Goal: Task Accomplishment & Management: Manage account settings

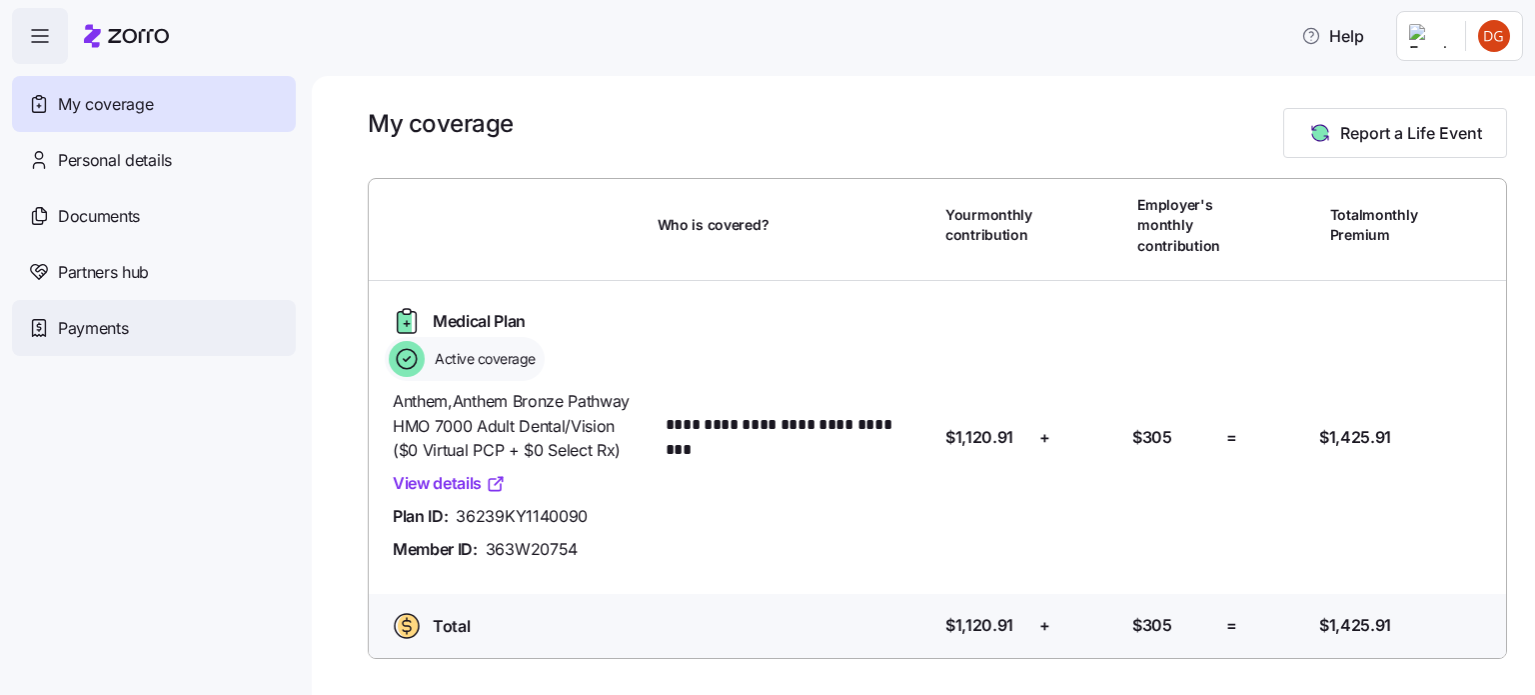
click at [120, 334] on span "Payments" at bounding box center [93, 328] width 70 height 25
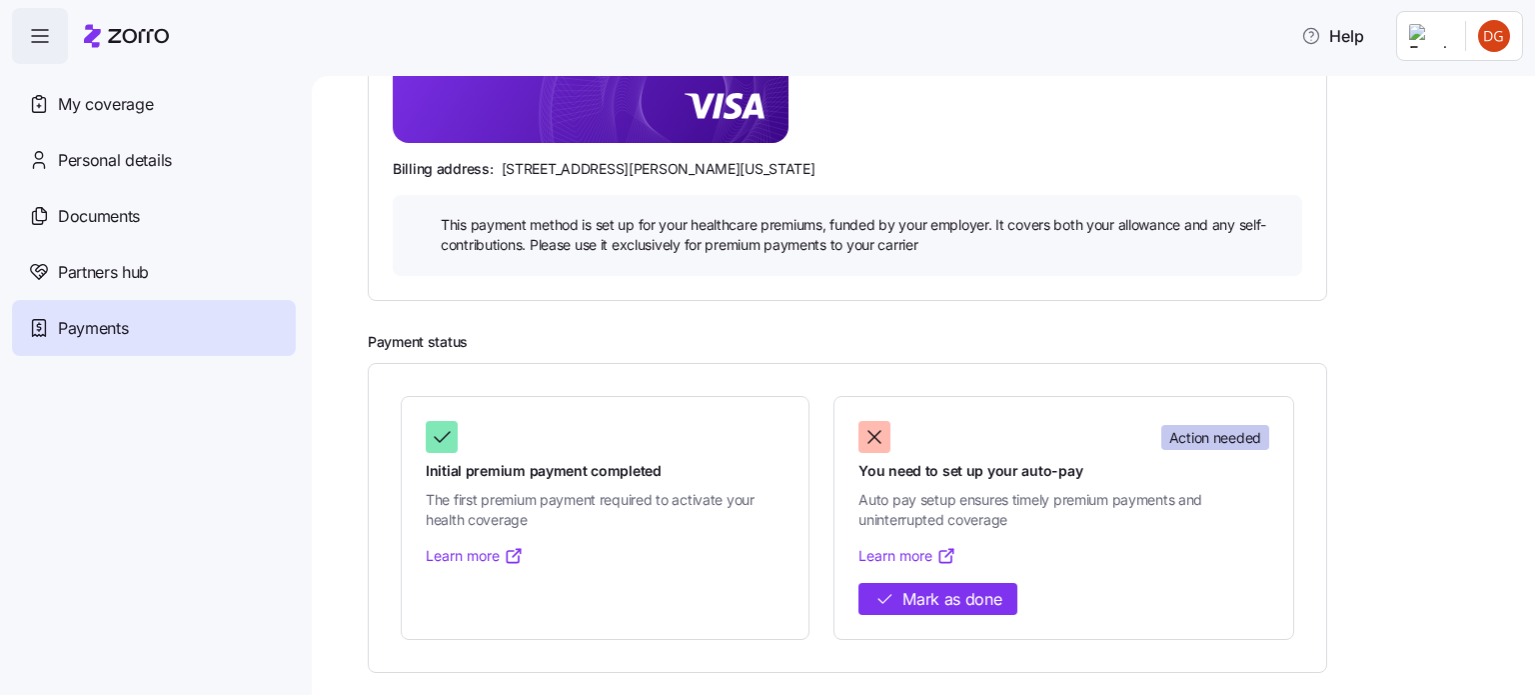
scroll to position [380, 0]
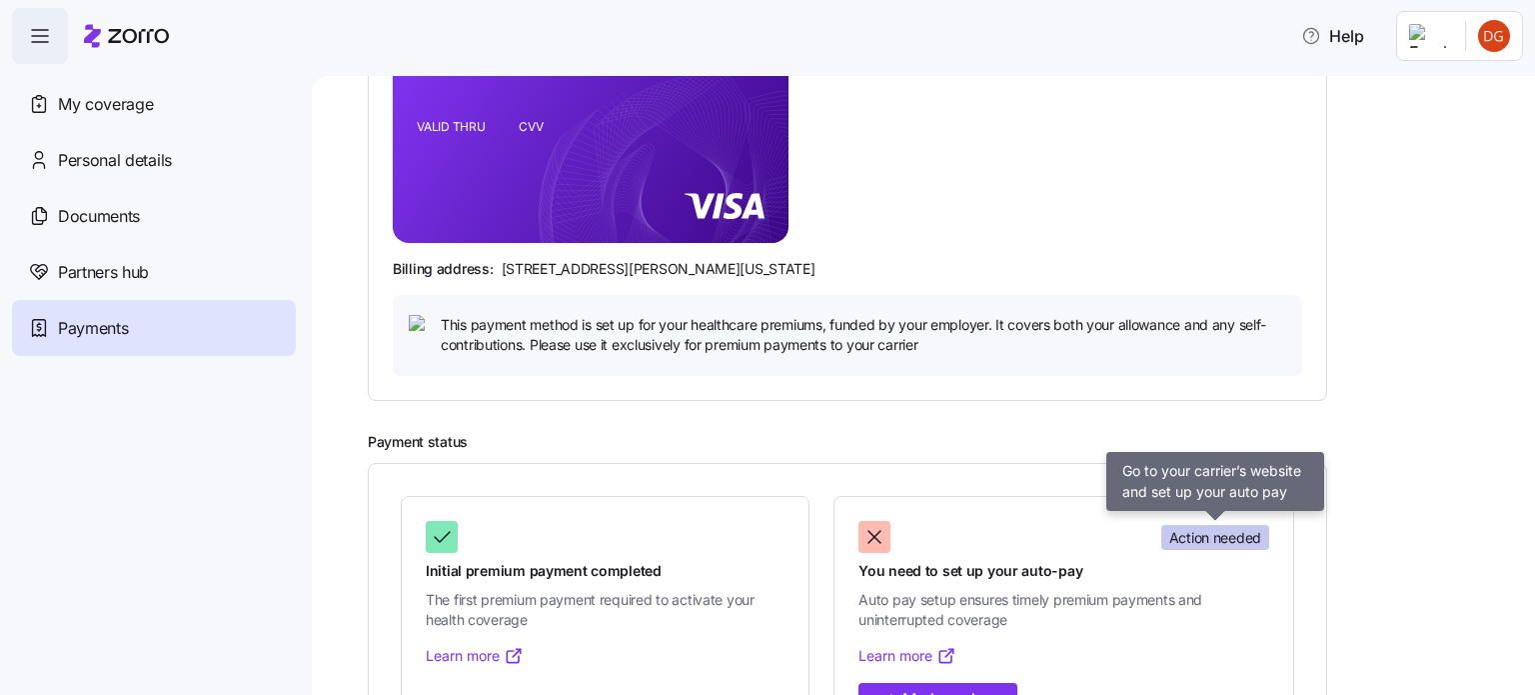
click at [1215, 535] on span "Action needed" at bounding box center [1215, 538] width 92 height 20
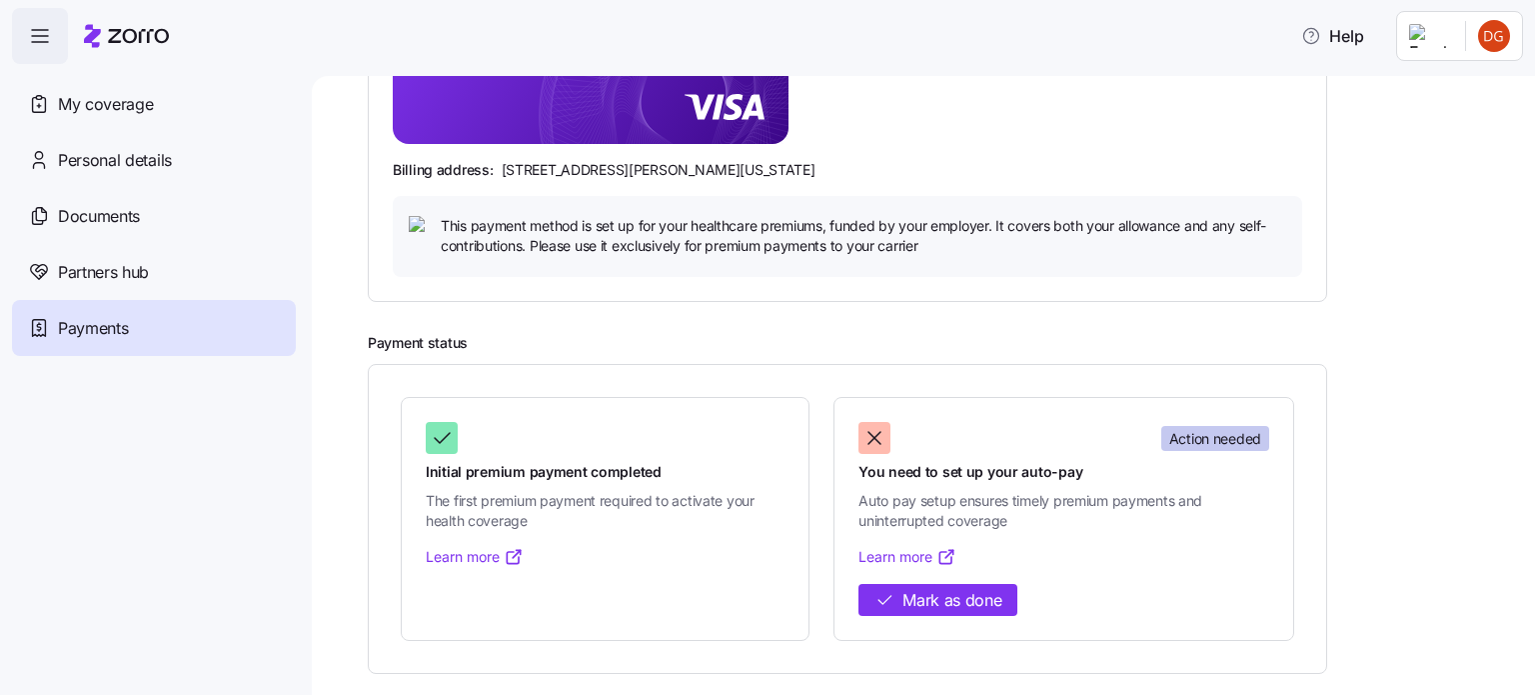
scroll to position [480, 0]
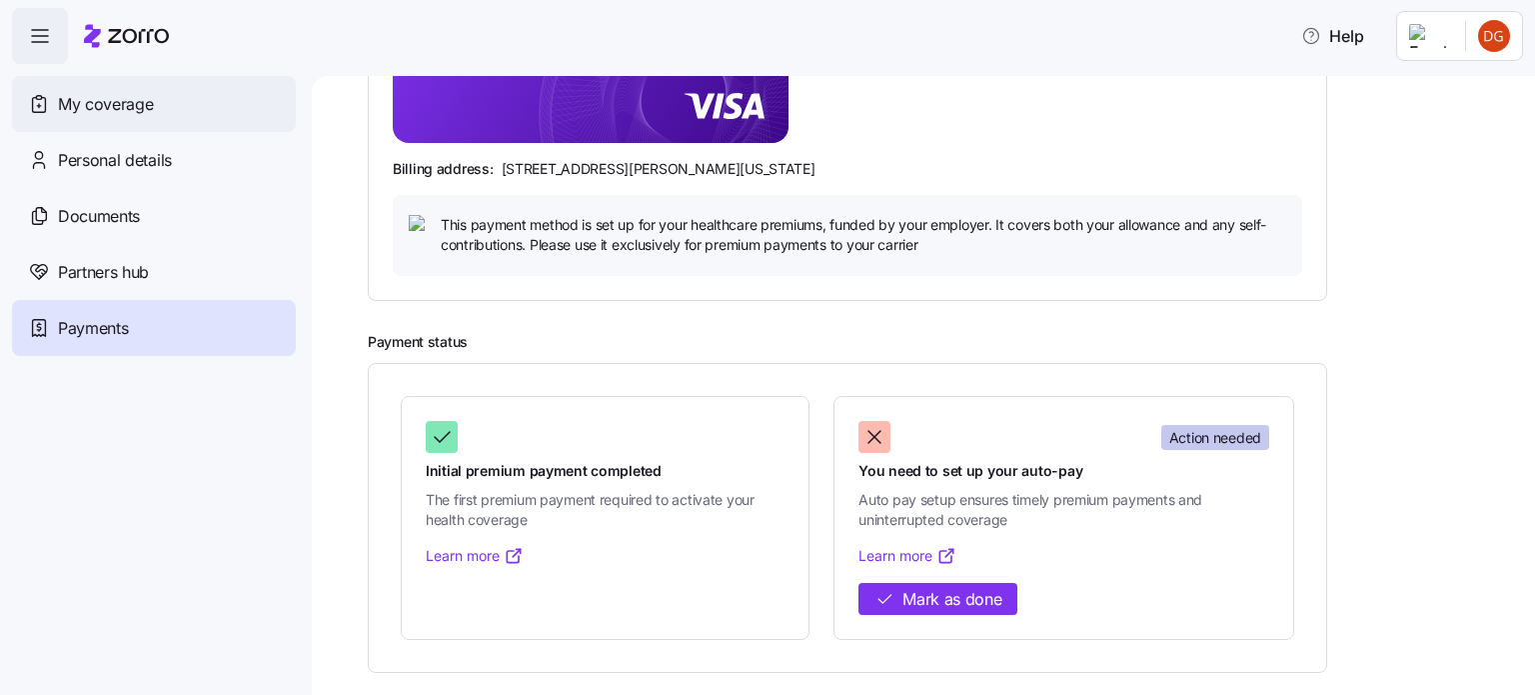
click at [139, 98] on span "My coverage" at bounding box center [105, 104] width 95 height 25
